Goal: Obtain resource: Download file/media

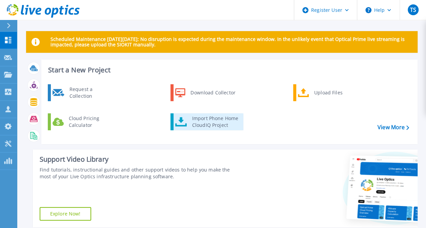
click at [217, 121] on div "Import Phone Home CloudIQ Project" at bounding box center [215, 122] width 53 height 14
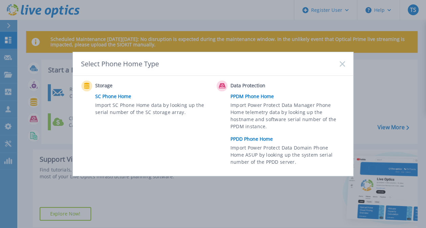
click at [245, 139] on link "PPDD Phone Home" at bounding box center [290, 139] width 118 height 10
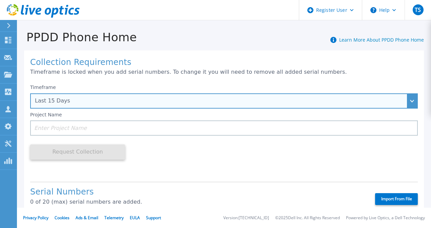
click at [224, 104] on div "Last 15 Days" at bounding box center [220, 101] width 371 height 6
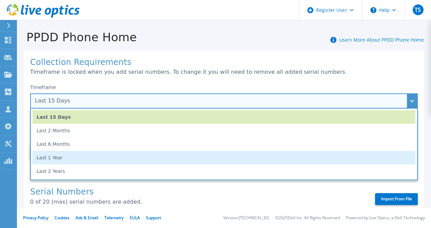
click at [174, 159] on li "Last 1 Year" at bounding box center [224, 158] width 383 height 14
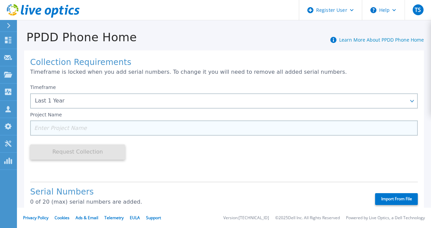
click at [167, 131] on input at bounding box center [224, 128] width 388 height 15
click at [36, 127] on input at bounding box center [224, 128] width 388 height 15
paste input "APX00222610599"
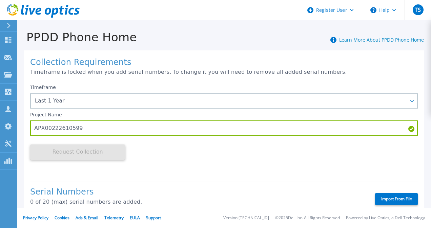
click at [179, 151] on div "Timeframe Last 1 Year Last 15 Days Last 2 Months Last 6 Months Last 1 Year Last…" at bounding box center [224, 129] width 388 height 96
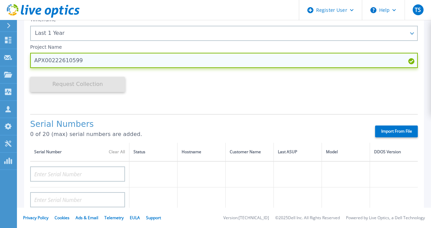
click at [85, 60] on input "APX00222610599" at bounding box center [224, 60] width 388 height 15
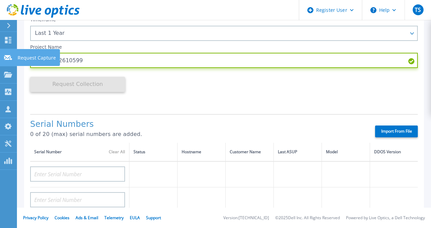
drag, startPoint x: 85, startPoint y: 60, endPoint x: 8, endPoint y: 60, distance: 77.0
click at [8, 60] on div "Dashboard Dashboard Request Capture Request Capture Projects Projects Search Pr…" at bounding box center [215, 114] width 431 height 228
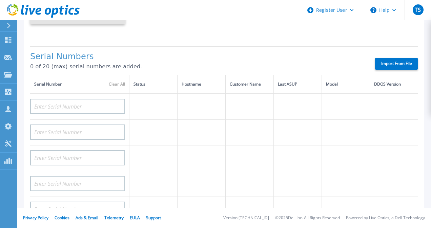
type input "State of IL - DoIT Mainframe"
click at [387, 63] on label "Import From File" at bounding box center [396, 64] width 43 height 12
click at [0, 0] on input "Import From File" at bounding box center [0, 0] width 0 height 0
type input "APX00222610599"
type input "APX00222610600"
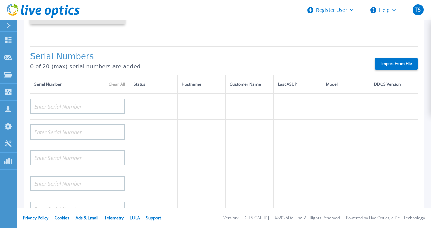
type input "APX00222708134"
type input "APX00222708135"
type input "APX00222613365"
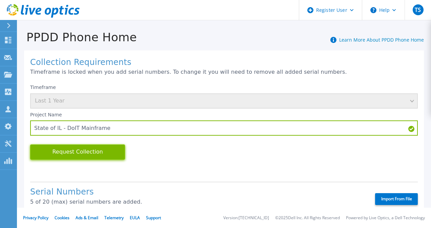
click at [93, 153] on button "Request Collection" at bounding box center [77, 152] width 95 height 15
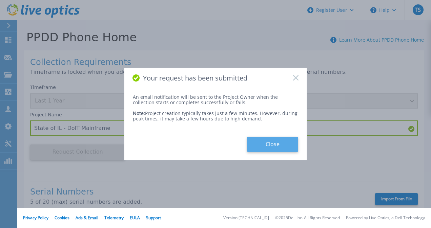
click at [267, 145] on button "Close" at bounding box center [272, 144] width 51 height 15
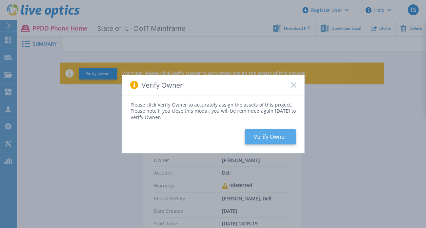
click at [279, 135] on button "Verify Owner" at bounding box center [270, 137] width 51 height 15
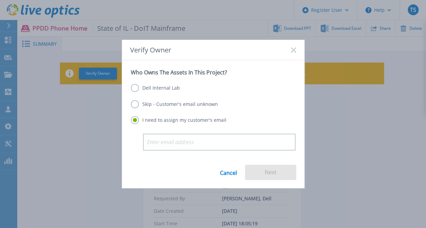
click at [139, 102] on label "Skip - Customer's email unknown" at bounding box center [174, 104] width 87 height 8
click at [0, 0] on input "Skip - Customer's email unknown" at bounding box center [0, 0] width 0 height 0
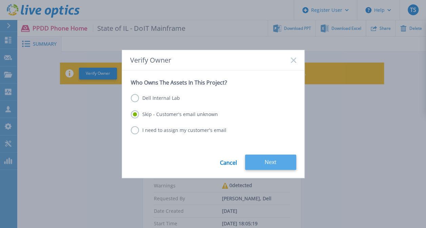
click at [267, 160] on button "Next" at bounding box center [270, 162] width 51 height 15
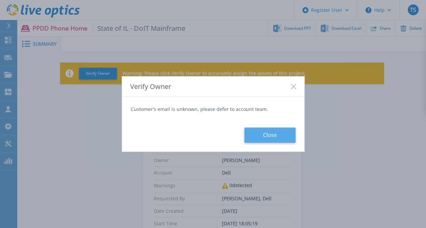
click at [276, 132] on button "Close" at bounding box center [269, 135] width 51 height 15
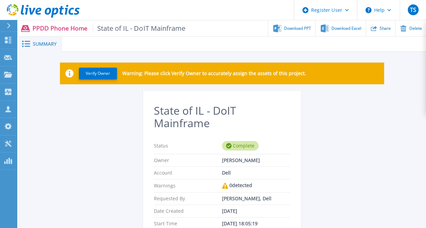
click at [34, 42] on span "Summary" at bounding box center [45, 44] width 24 height 5
click at [301, 26] on span "Download PPT" at bounding box center [297, 28] width 27 height 4
